Goal: Task Accomplishment & Management: Use online tool/utility

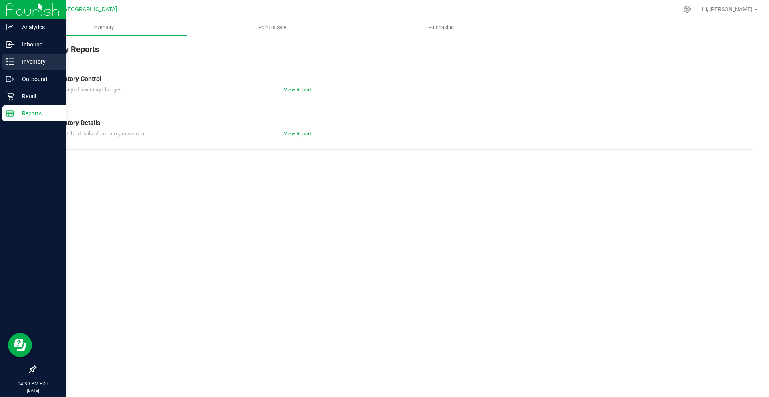
click at [24, 61] on p "Inventory" at bounding box center [38, 62] width 48 height 10
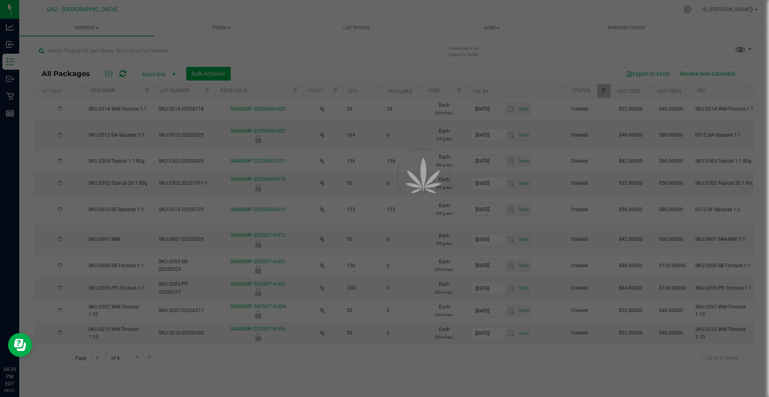
click at [198, 53] on div at bounding box center [384, 198] width 769 height 397
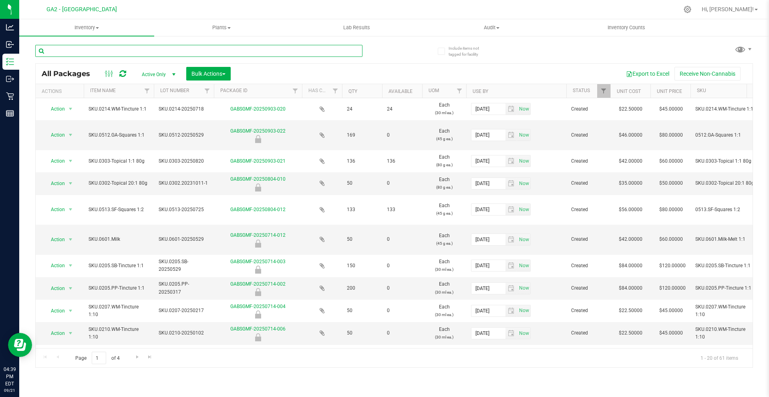
click at [198, 53] on input "text" at bounding box center [198, 51] width 327 height 12
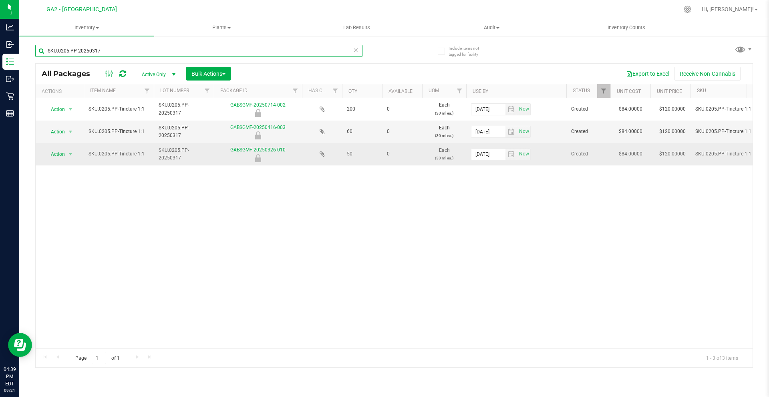
type input "SKU.0205.PP-20250317"
click at [66, 153] on span "select" at bounding box center [71, 154] width 10 height 11
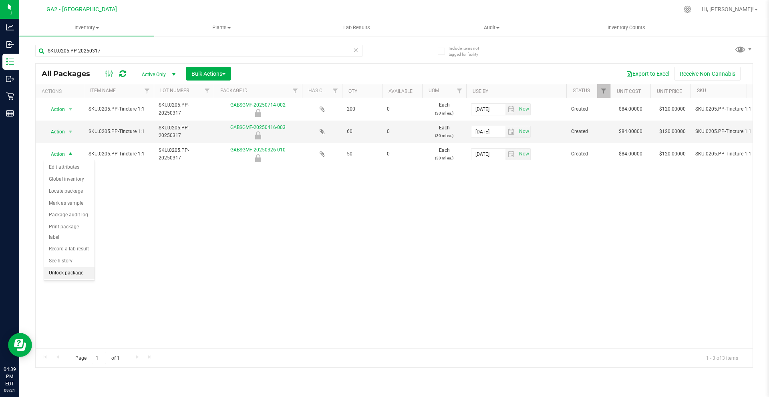
click at [84, 267] on li "Unlock package" at bounding box center [69, 273] width 50 height 12
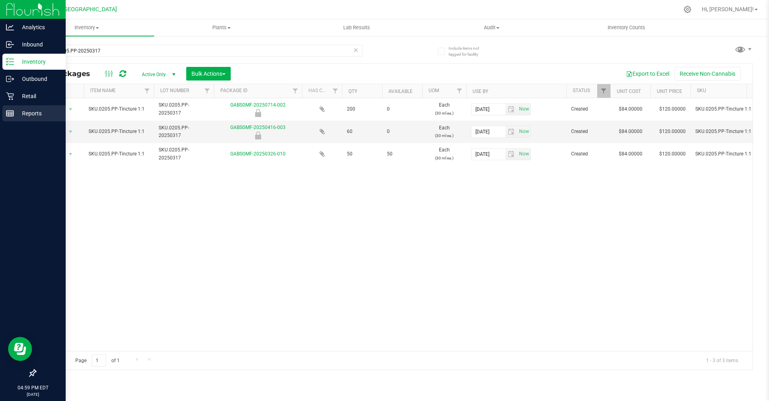
click at [10, 108] on div "Reports" at bounding box center [33, 113] width 63 height 16
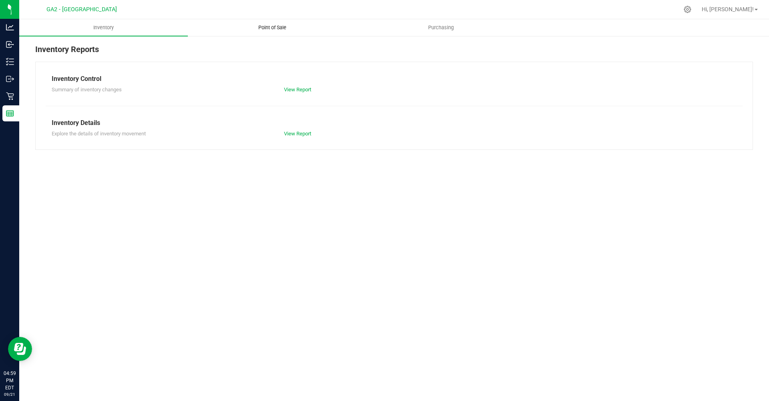
click at [290, 30] on span "Point of Sale" at bounding box center [272, 27] width 50 height 7
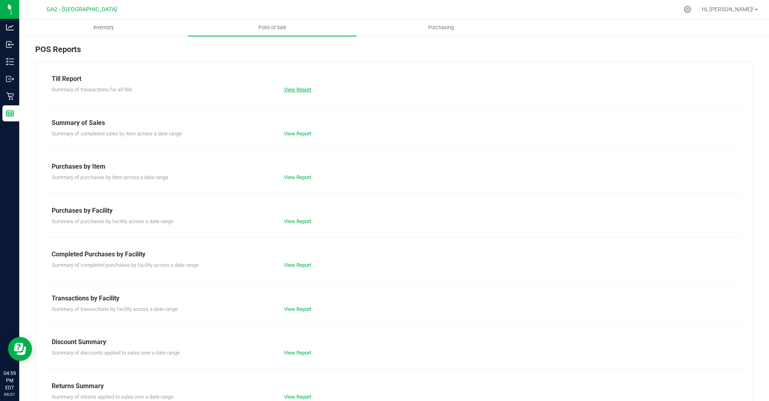
click at [297, 89] on link "View Report" at bounding box center [297, 89] width 27 height 6
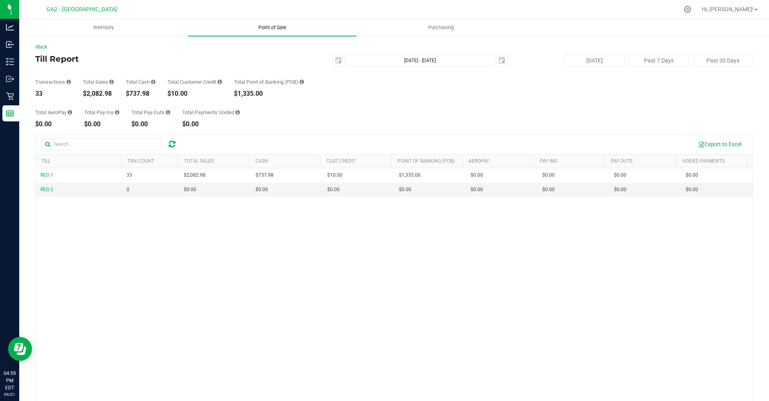
click at [285, 25] on span "Point of Sale" at bounding box center [272, 27] width 50 height 7
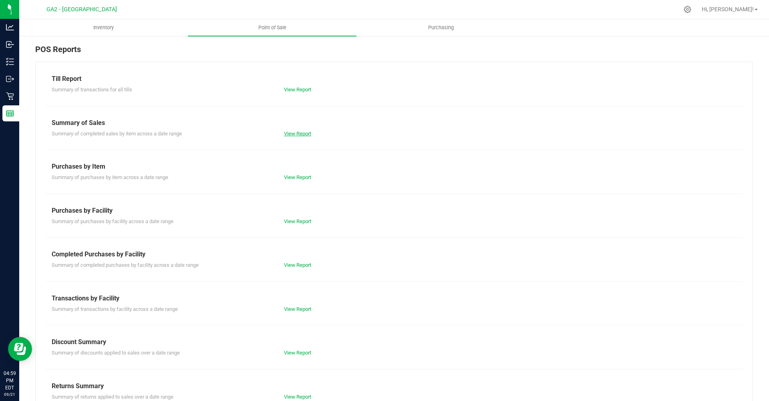
click at [297, 131] on link "View Report" at bounding box center [297, 134] width 27 height 6
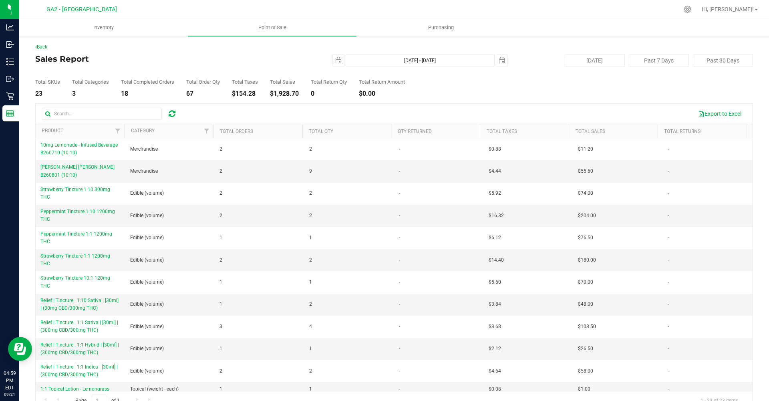
click at [306, 110] on div "Export to Excel" at bounding box center [465, 114] width 562 height 14
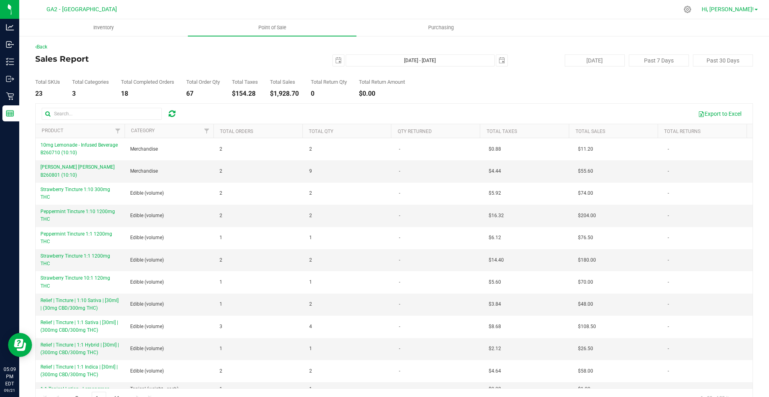
click at [752, 10] on span "Hi, [PERSON_NAME]!" at bounding box center [727, 9] width 52 height 6
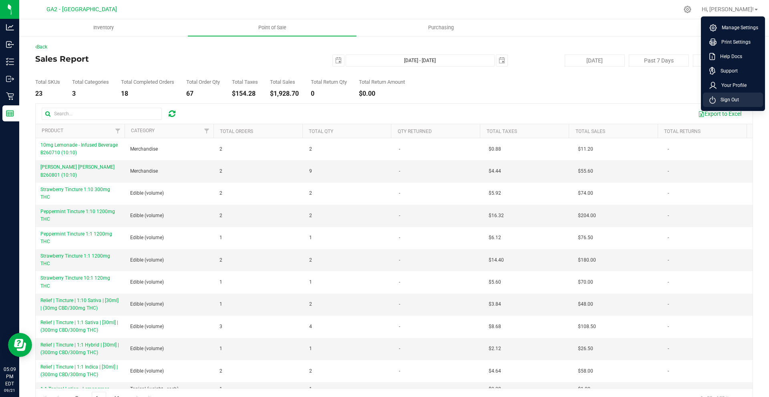
click at [725, 100] on span "Sign Out" at bounding box center [726, 100] width 23 height 8
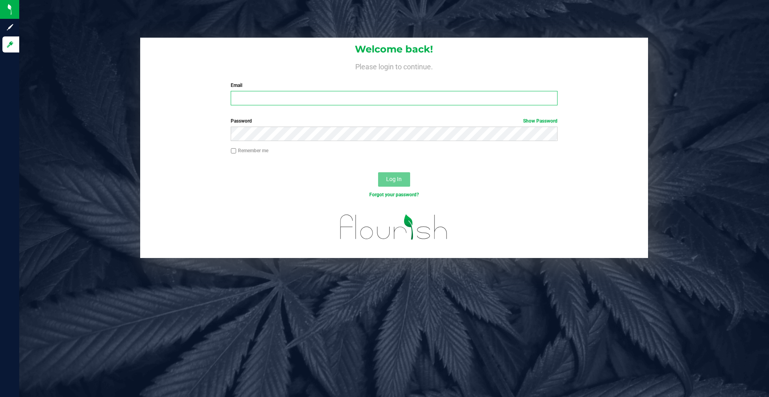
click at [309, 98] on input "Email" at bounding box center [394, 98] width 326 height 14
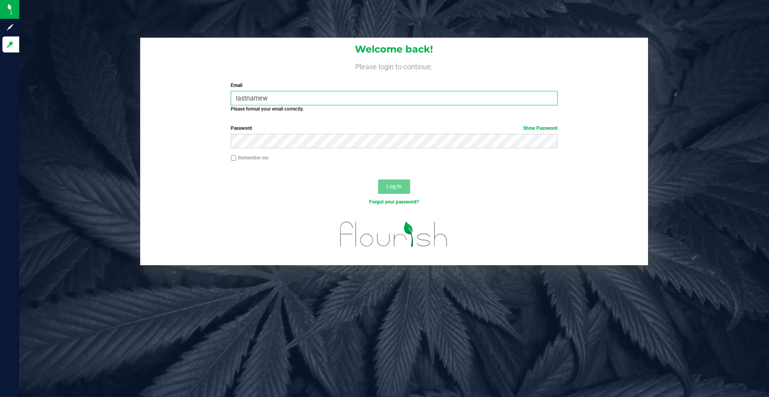
type input "[EMAIL_ADDRESS][DOMAIN_NAME]"
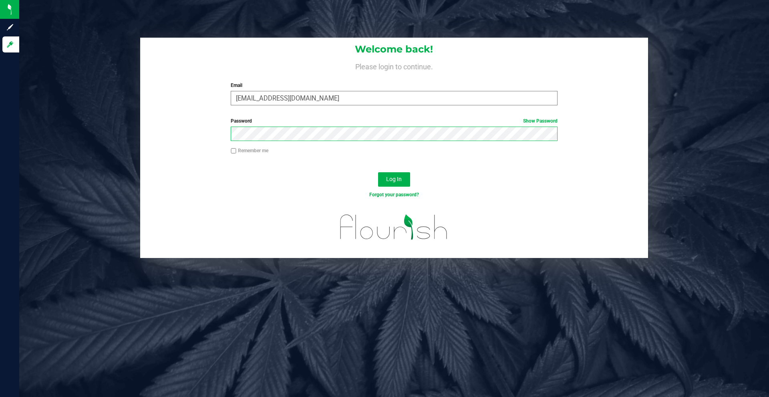
click at [378, 172] on button "Log In" at bounding box center [394, 179] width 32 height 14
